Goal: Find specific page/section: Find specific page/section

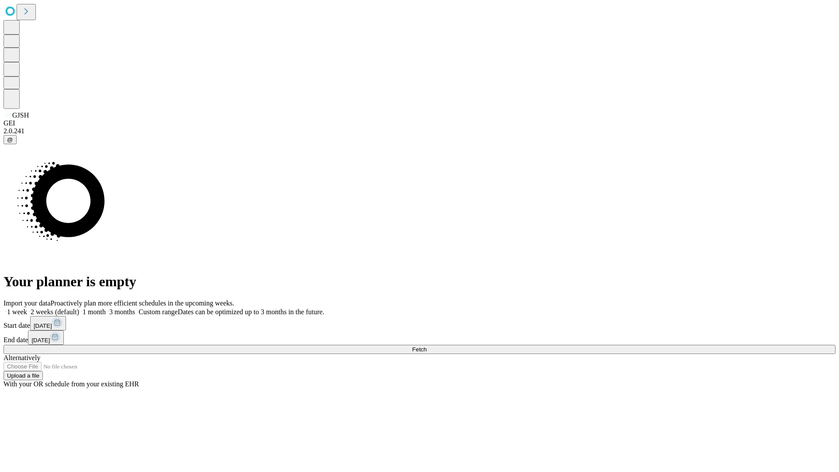
click at [426, 346] on span "Fetch" at bounding box center [419, 349] width 14 height 7
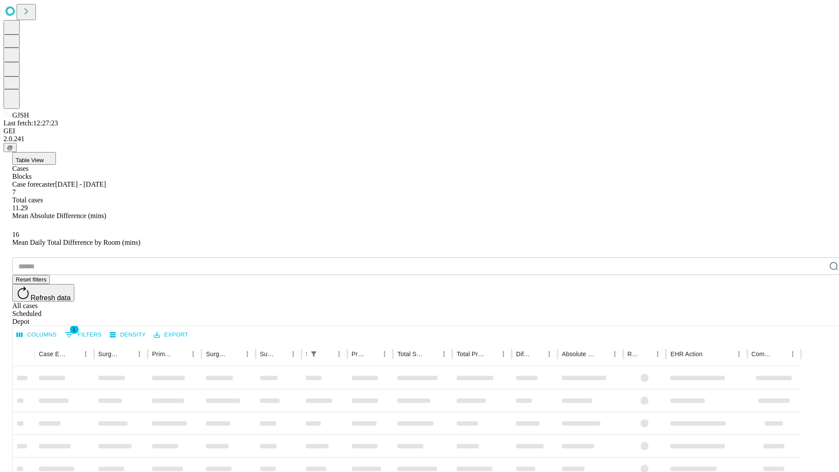
click at [816, 318] on div "Depot" at bounding box center [428, 322] width 832 height 8
